Goal: Task Accomplishment & Management: Use online tool/utility

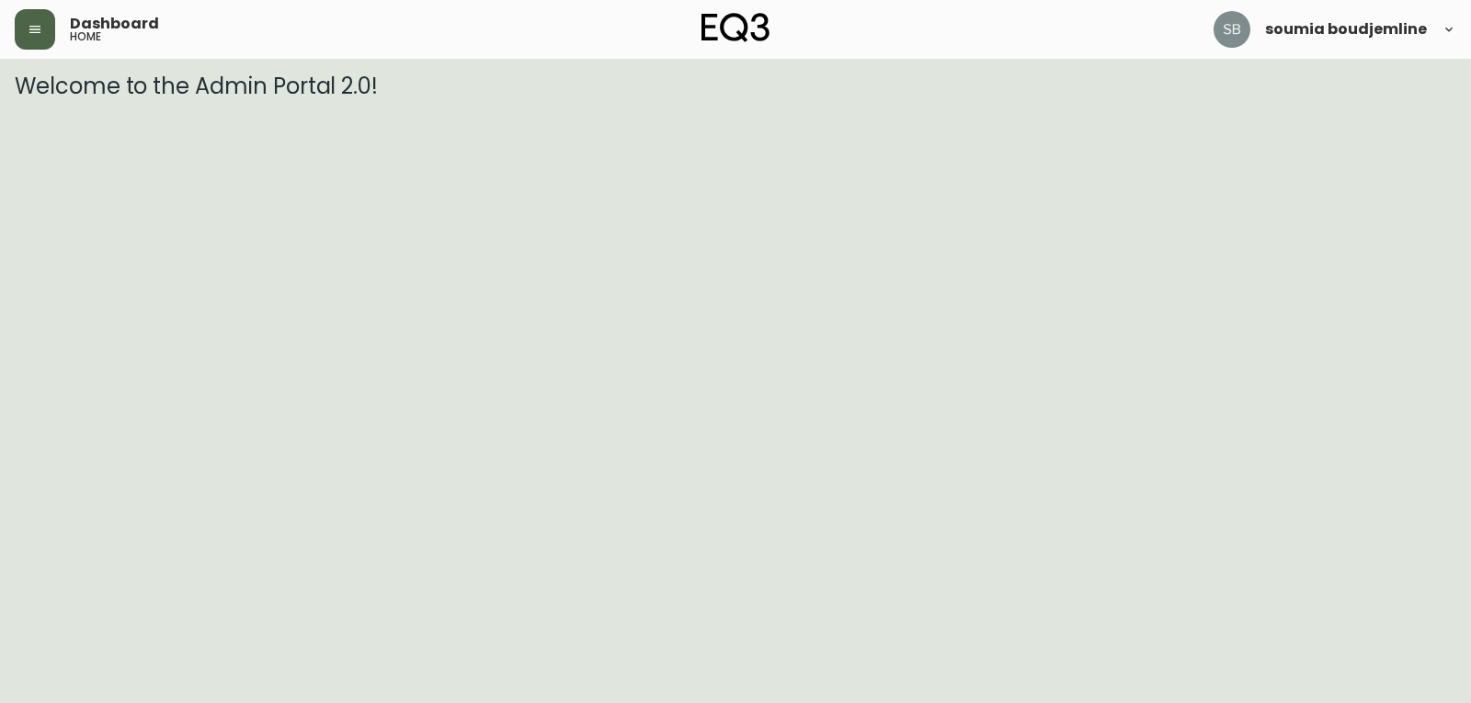
click at [38, 26] on icon "button" at bounding box center [35, 29] width 15 height 15
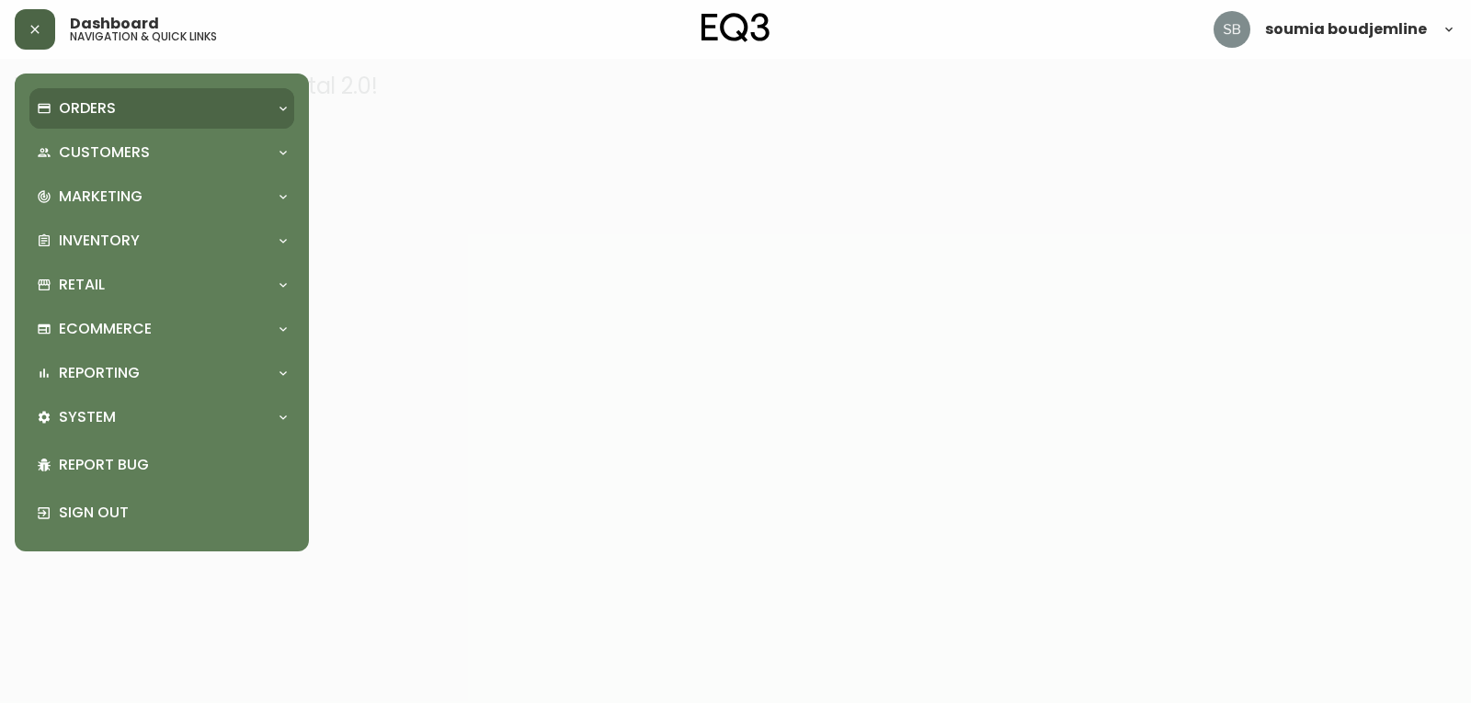
click at [97, 99] on p "Orders" at bounding box center [87, 108] width 57 height 20
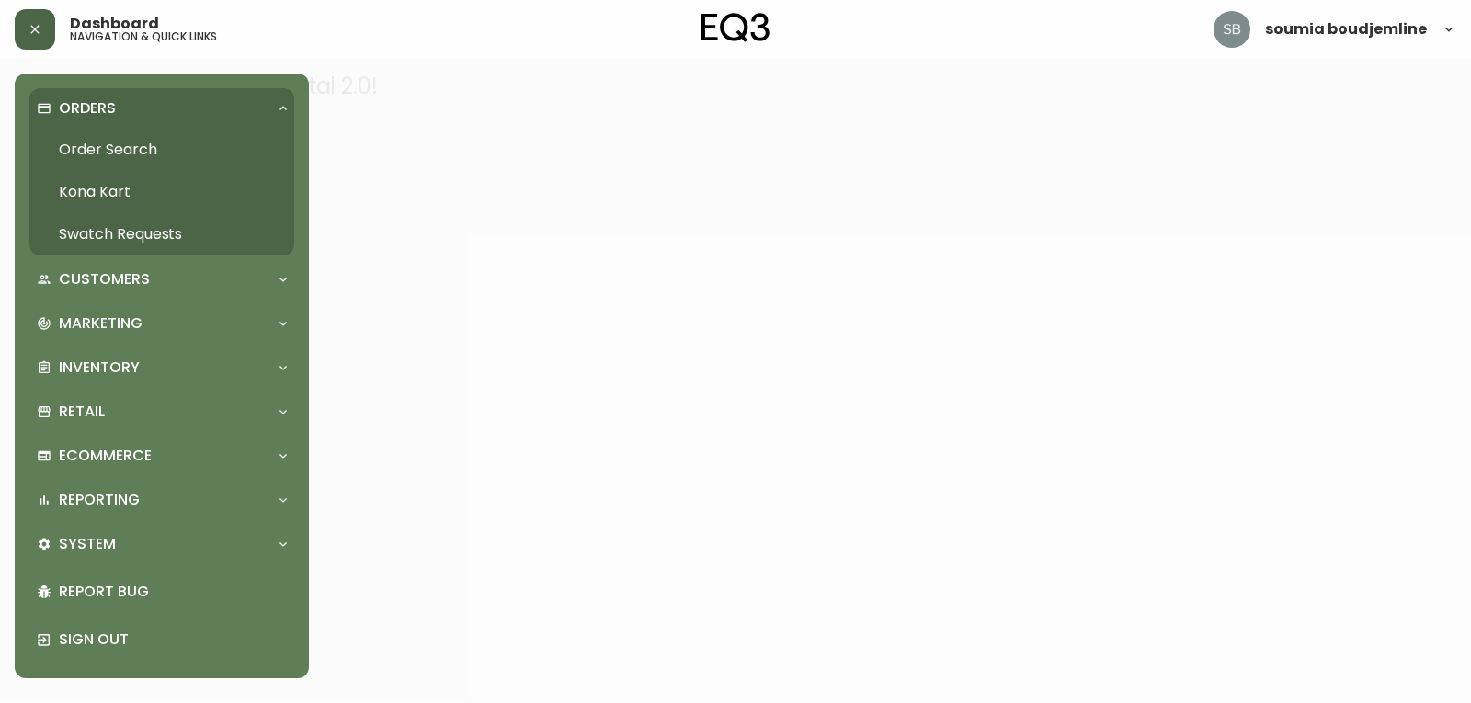
click at [132, 152] on link "Order Search" at bounding box center [161, 150] width 265 height 42
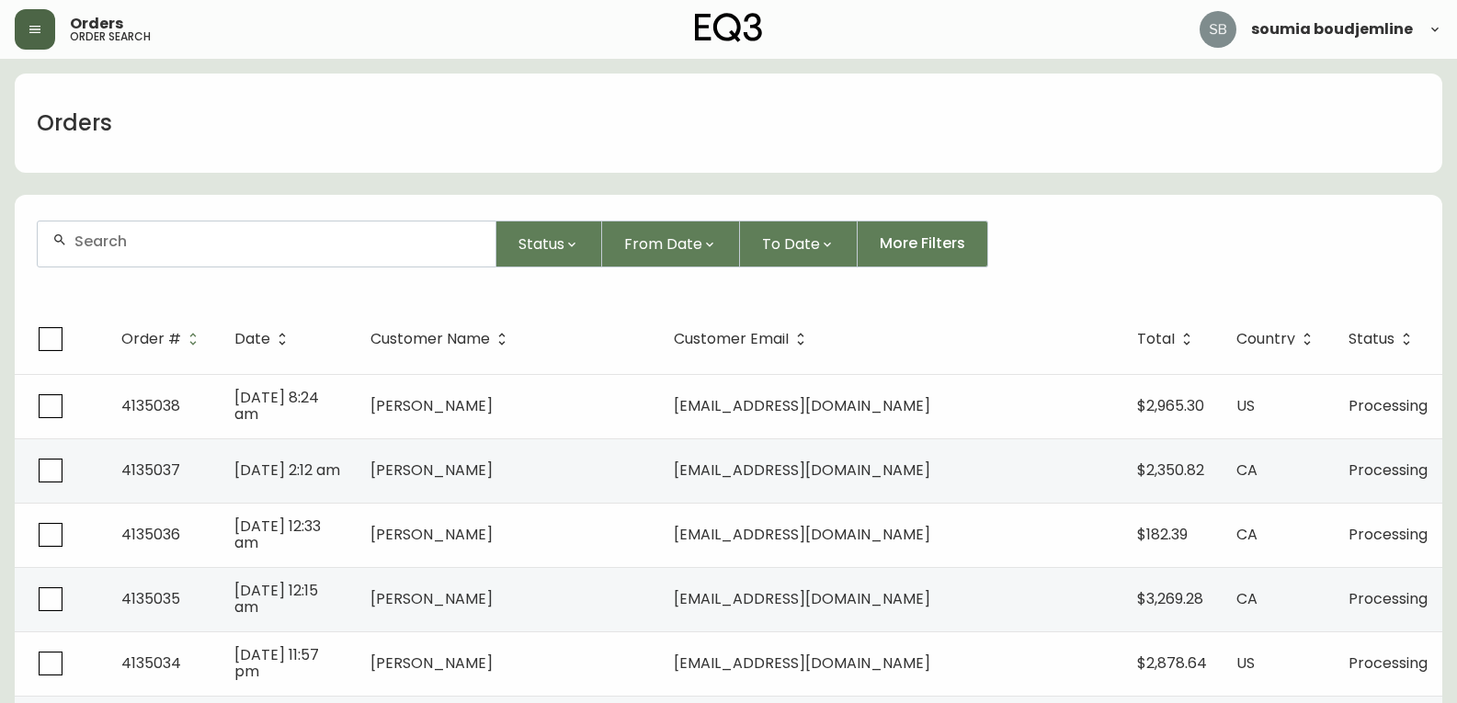
click at [124, 254] on div at bounding box center [267, 244] width 458 height 45
type input "DERRIEN"
click at [216, 239] on input "DERRIEN" at bounding box center [277, 241] width 406 height 17
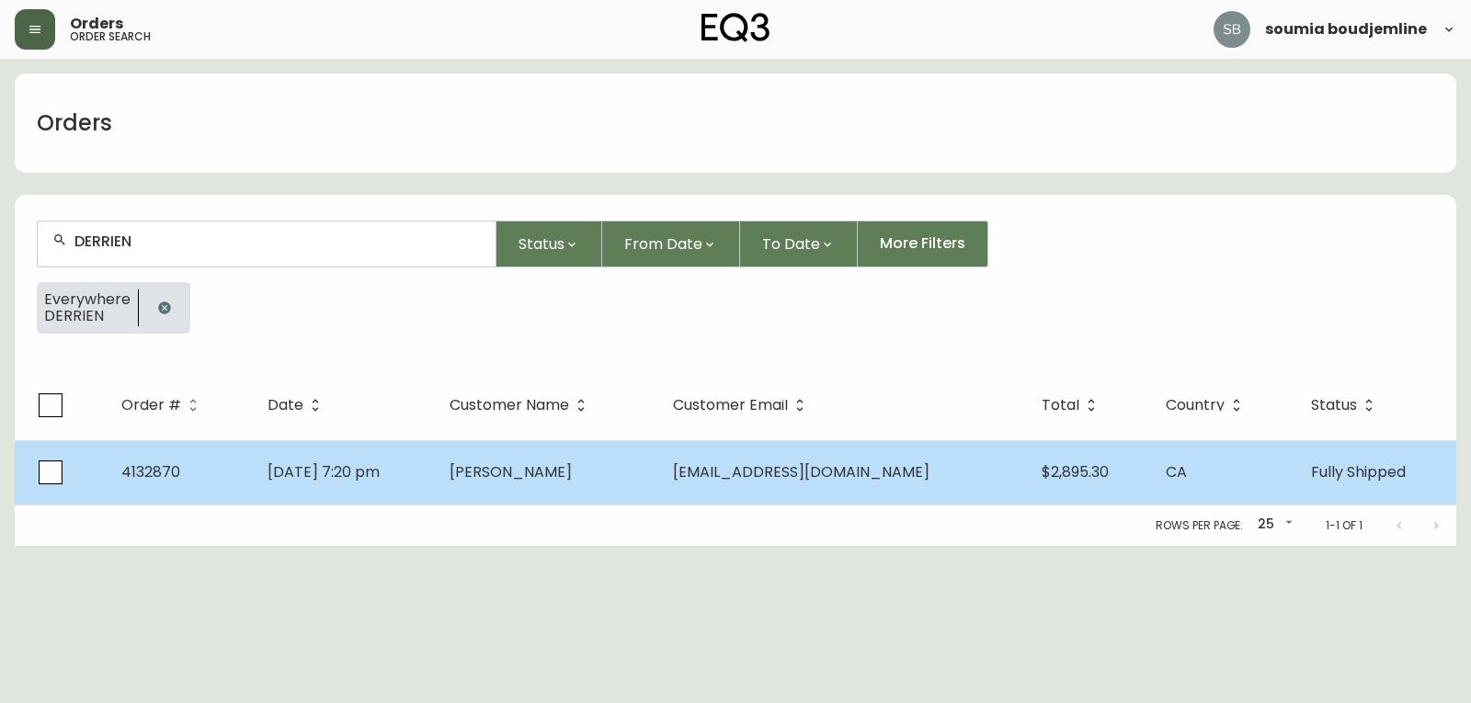
click at [554, 468] on span "[PERSON_NAME]" at bounding box center [511, 472] width 122 height 21
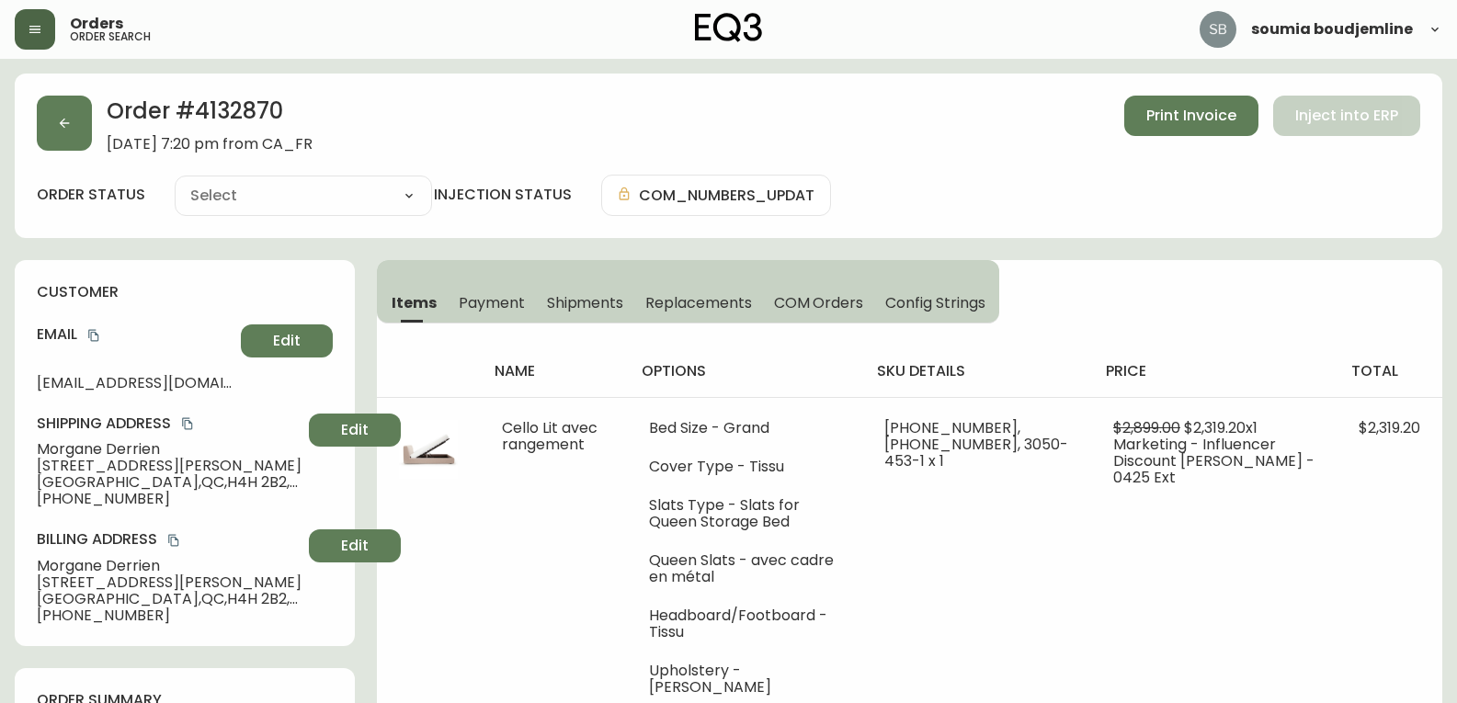
type input "Fully Shipped"
select select "FULLY_SHIPPED"
drag, startPoint x: 203, startPoint y: 382, endPoint x: 30, endPoint y: 388, distance: 173.0
click at [30, 388] on div "customer Email [EMAIL_ADDRESS][DOMAIN_NAME] Edit Shipping Address [PERSON_NAME]…" at bounding box center [185, 453] width 340 height 386
copy span "[EMAIL_ADDRESS][DOMAIN_NAME]"
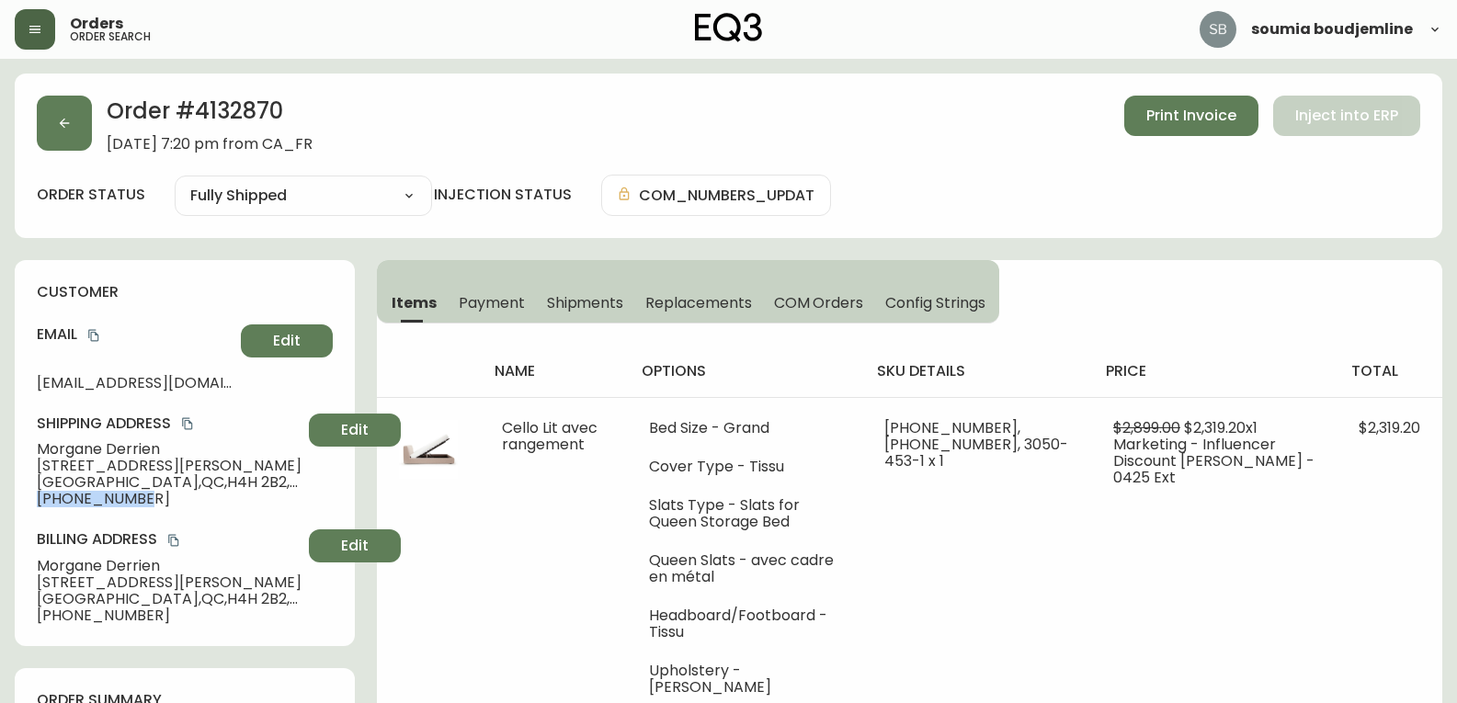
drag, startPoint x: 154, startPoint y: 498, endPoint x: 21, endPoint y: 496, distance: 133.4
click at [21, 496] on div "customer Email [EMAIL_ADDRESS][DOMAIN_NAME] Edit Shipping Address [PERSON_NAME]…" at bounding box center [185, 453] width 340 height 386
copy span "[PHONE_NUMBER]"
drag, startPoint x: 161, startPoint y: 446, endPoint x: 29, endPoint y: 445, distance: 131.5
click at [29, 445] on div "customer Email [EMAIL_ADDRESS][DOMAIN_NAME] Edit Shipping Address [PERSON_NAME]…" at bounding box center [185, 453] width 340 height 386
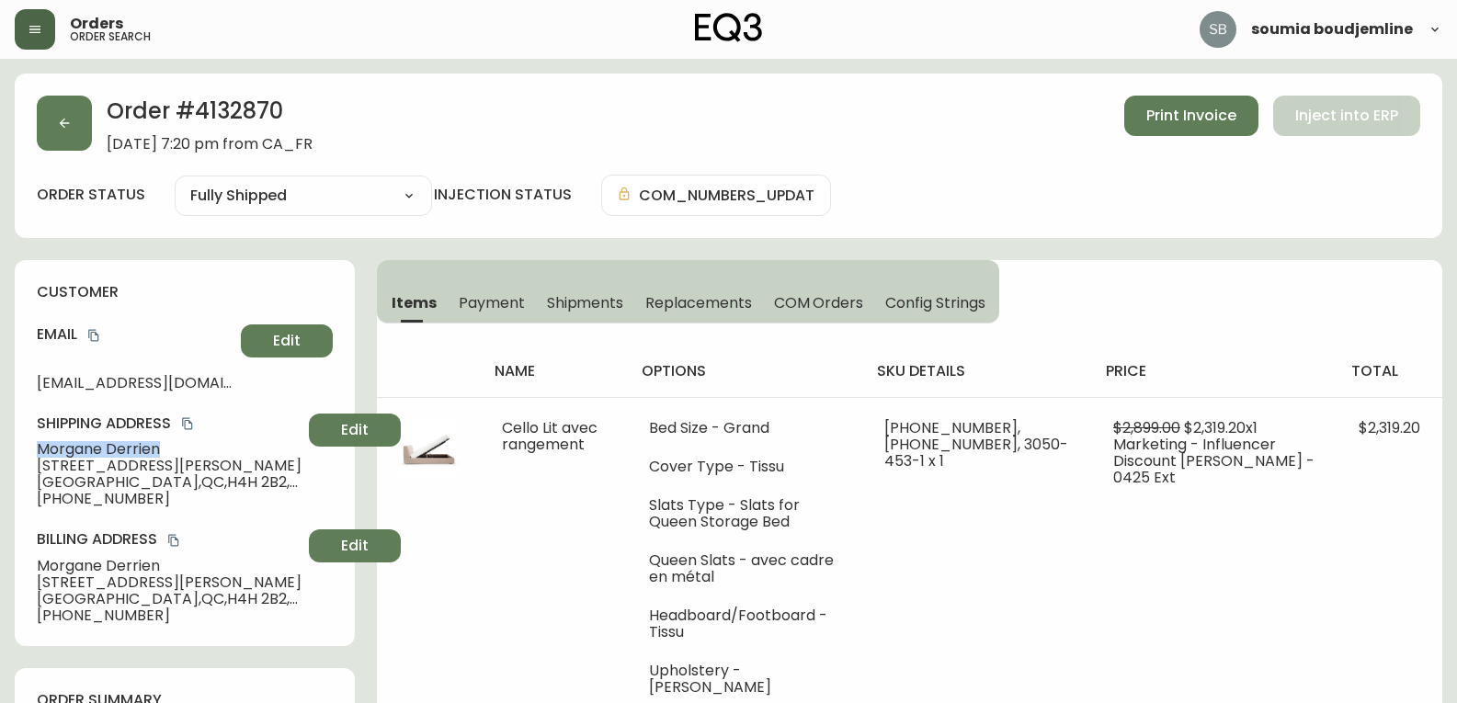
copy span "[PERSON_NAME]"
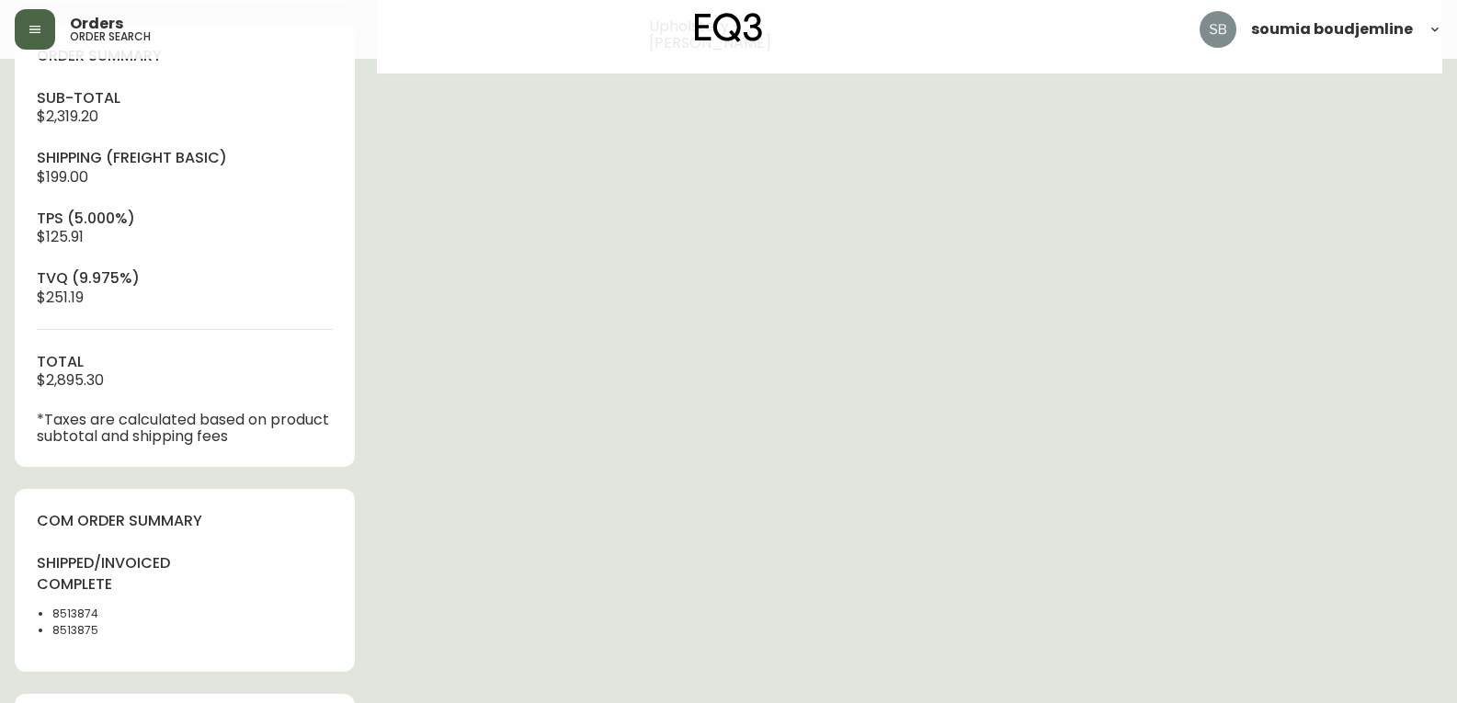
scroll to position [736, 0]
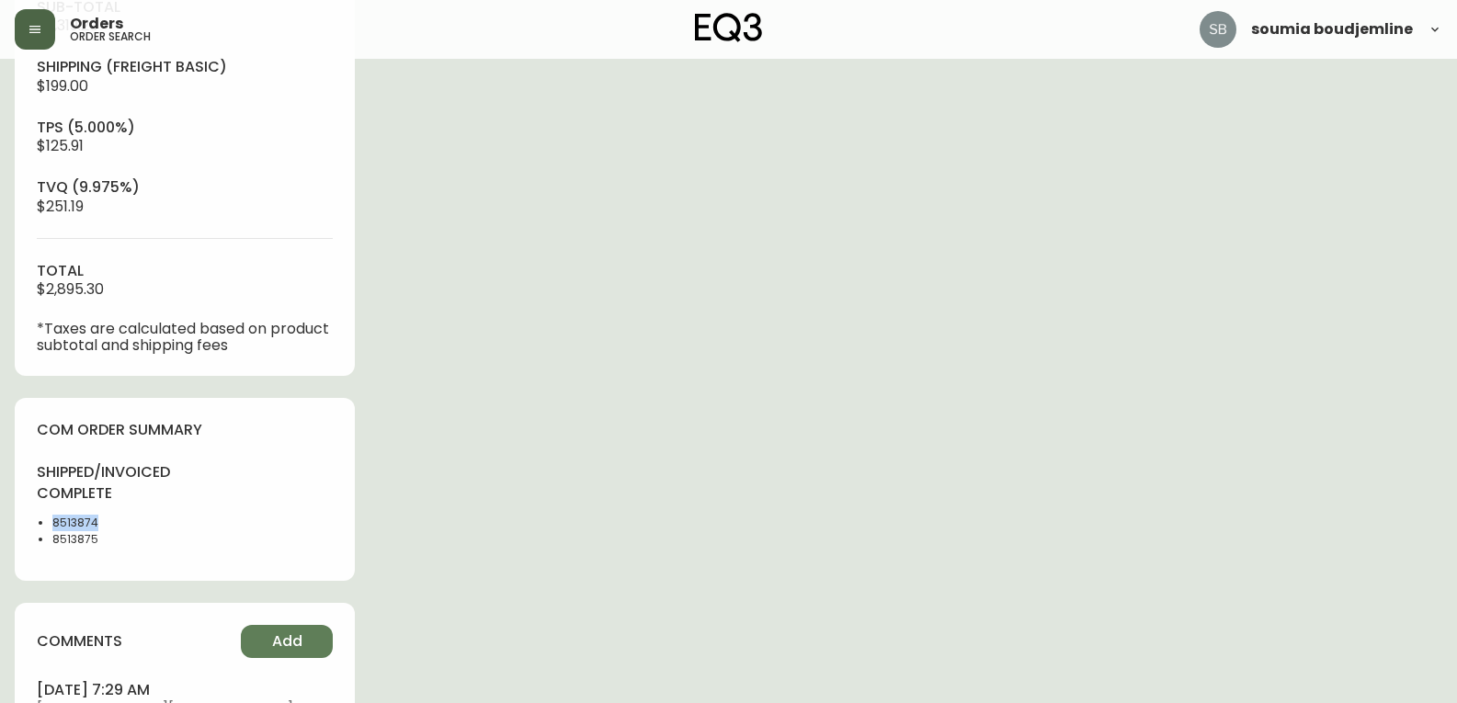
drag, startPoint x: 109, startPoint y: 521, endPoint x: 44, endPoint y: 524, distance: 64.4
click at [44, 524] on ul "8513874 8513875" at bounding box center [105, 531] width 137 height 33
copy li "8513874"
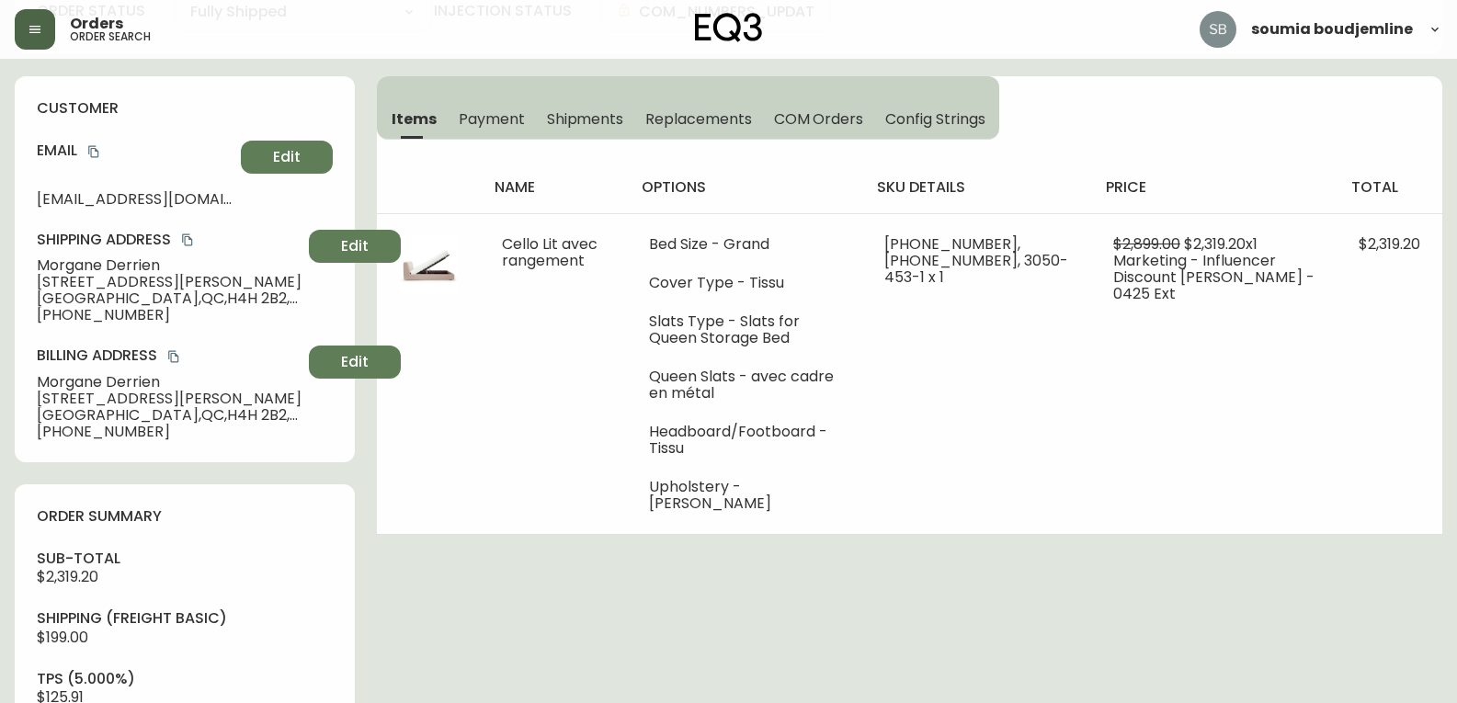
scroll to position [92, 0]
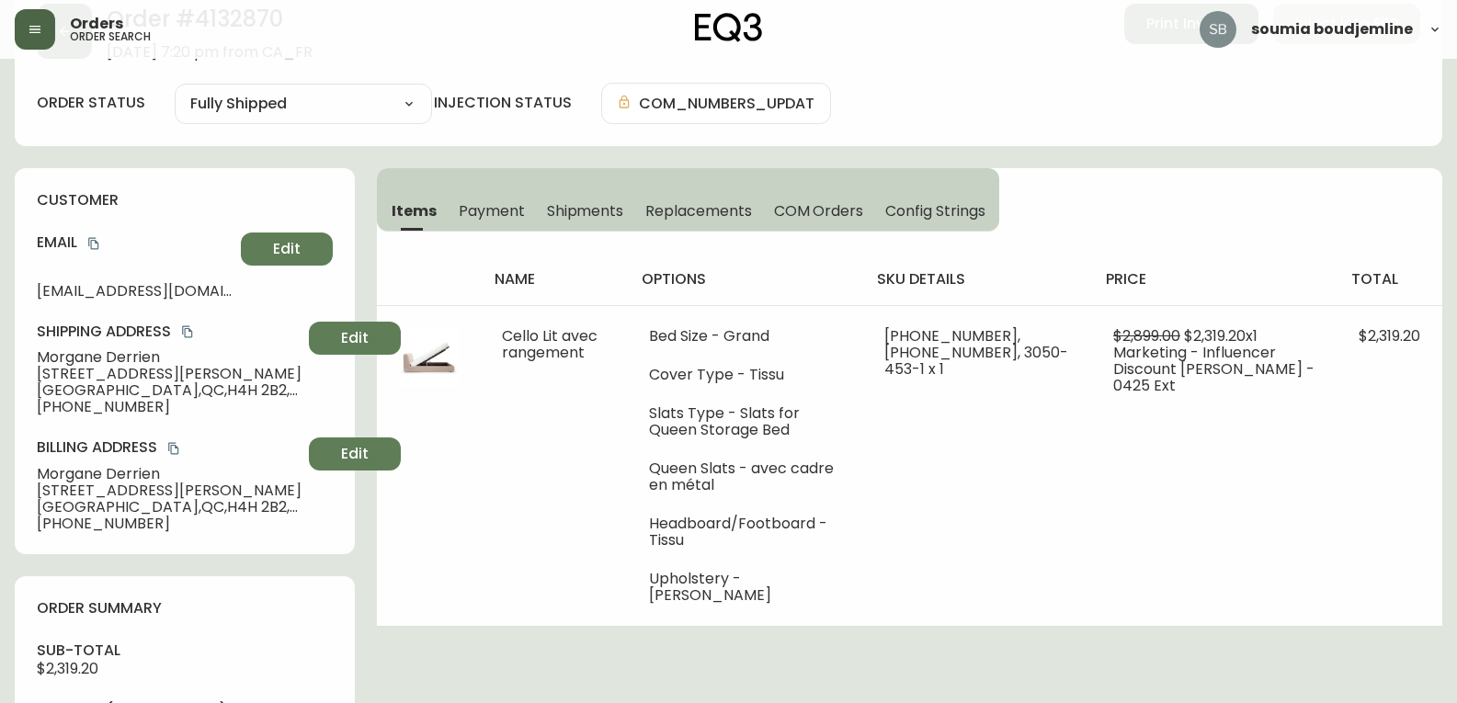
click at [581, 223] on button "Shipments" at bounding box center [585, 210] width 99 height 40
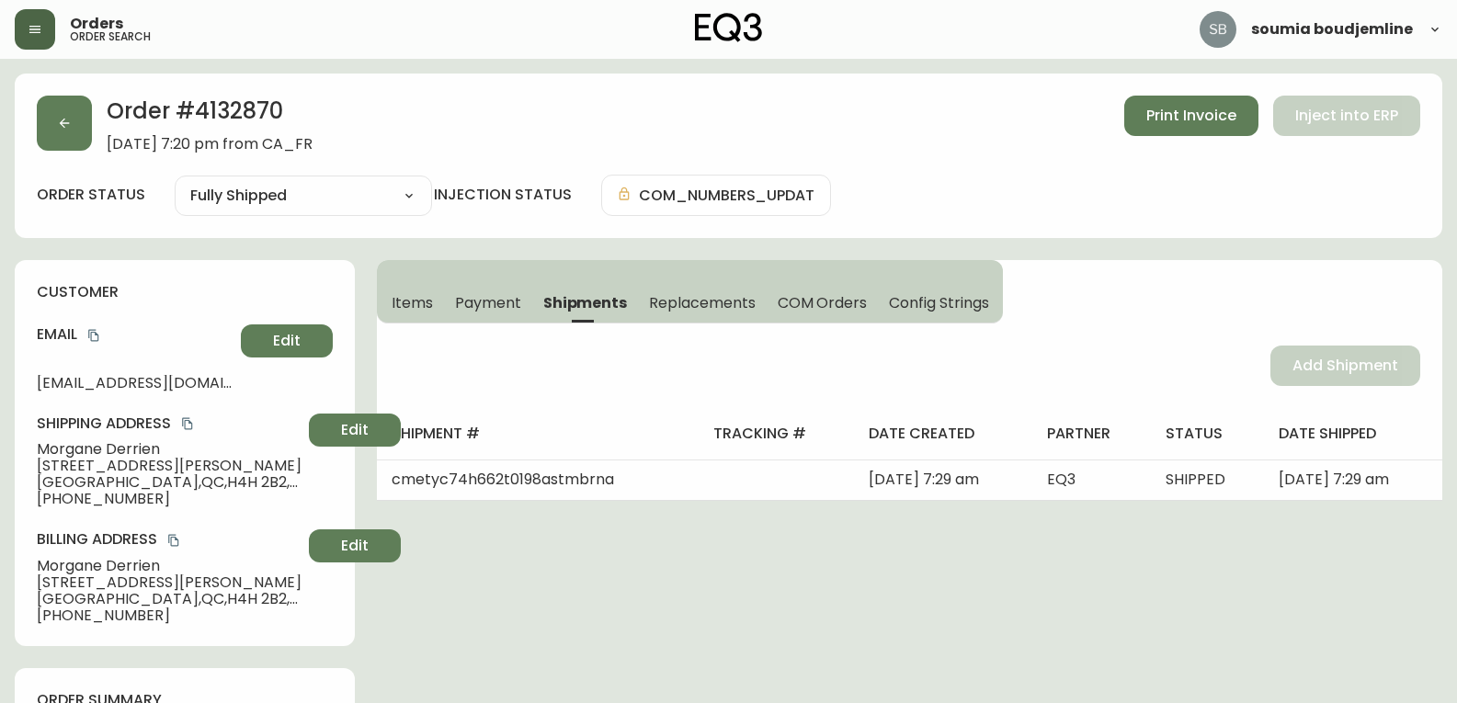
click at [424, 307] on span "Items" at bounding box center [412, 302] width 41 height 19
